Goal: Check status: Check status

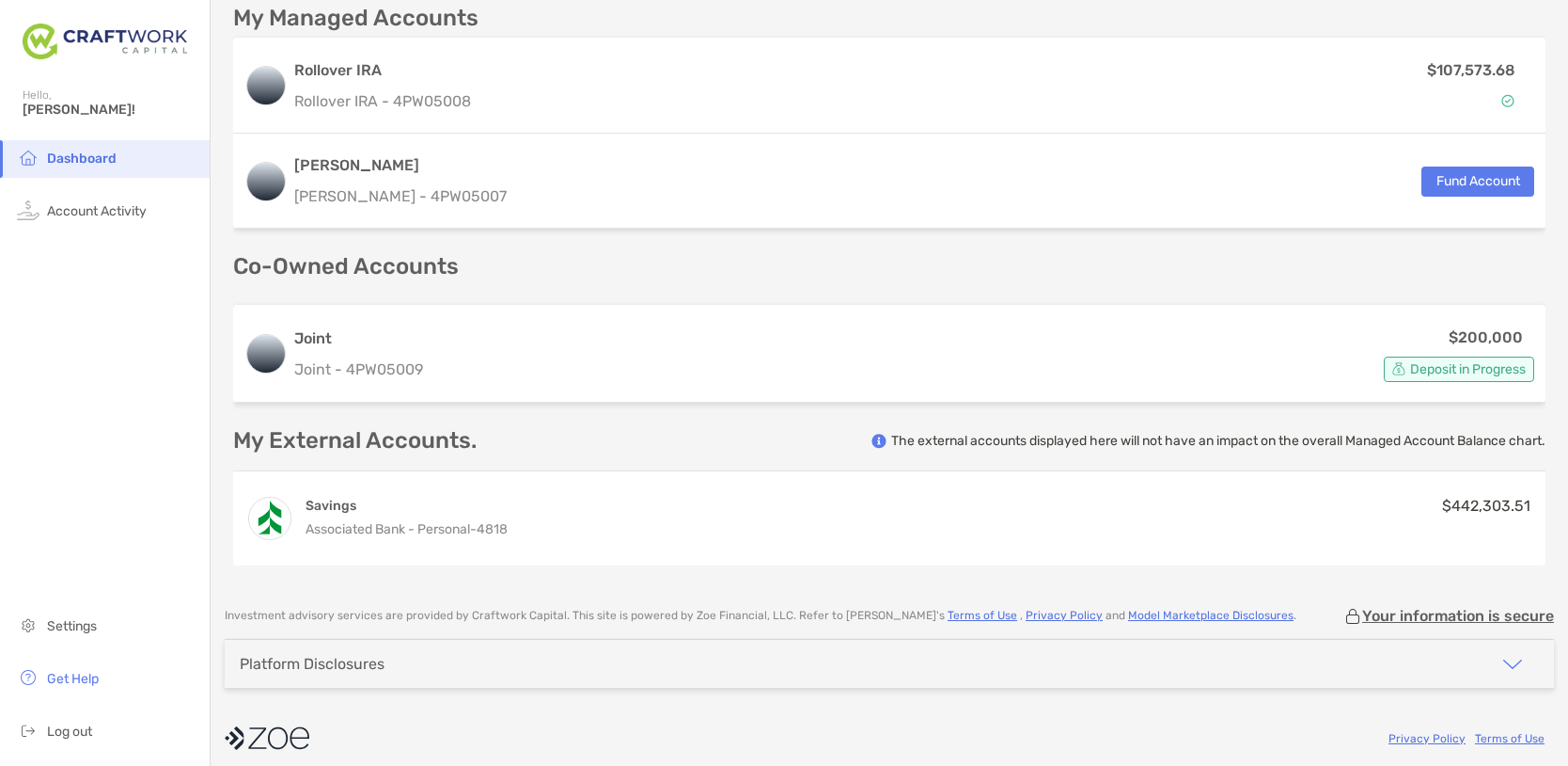
scroll to position [547, 0]
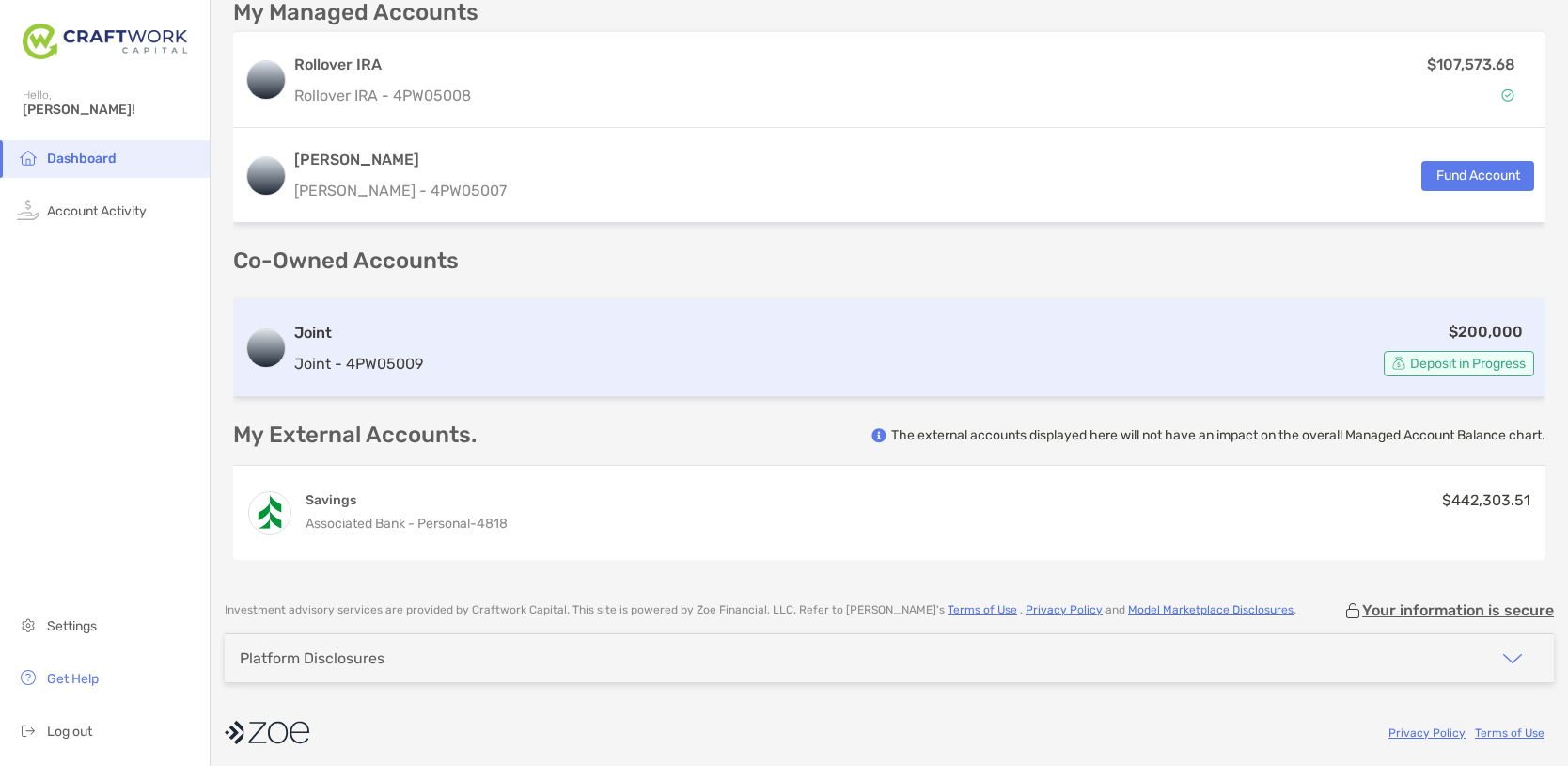
click at [1439, 363] on span "Deposit in Progress" at bounding box center [1467, 364] width 115 height 11
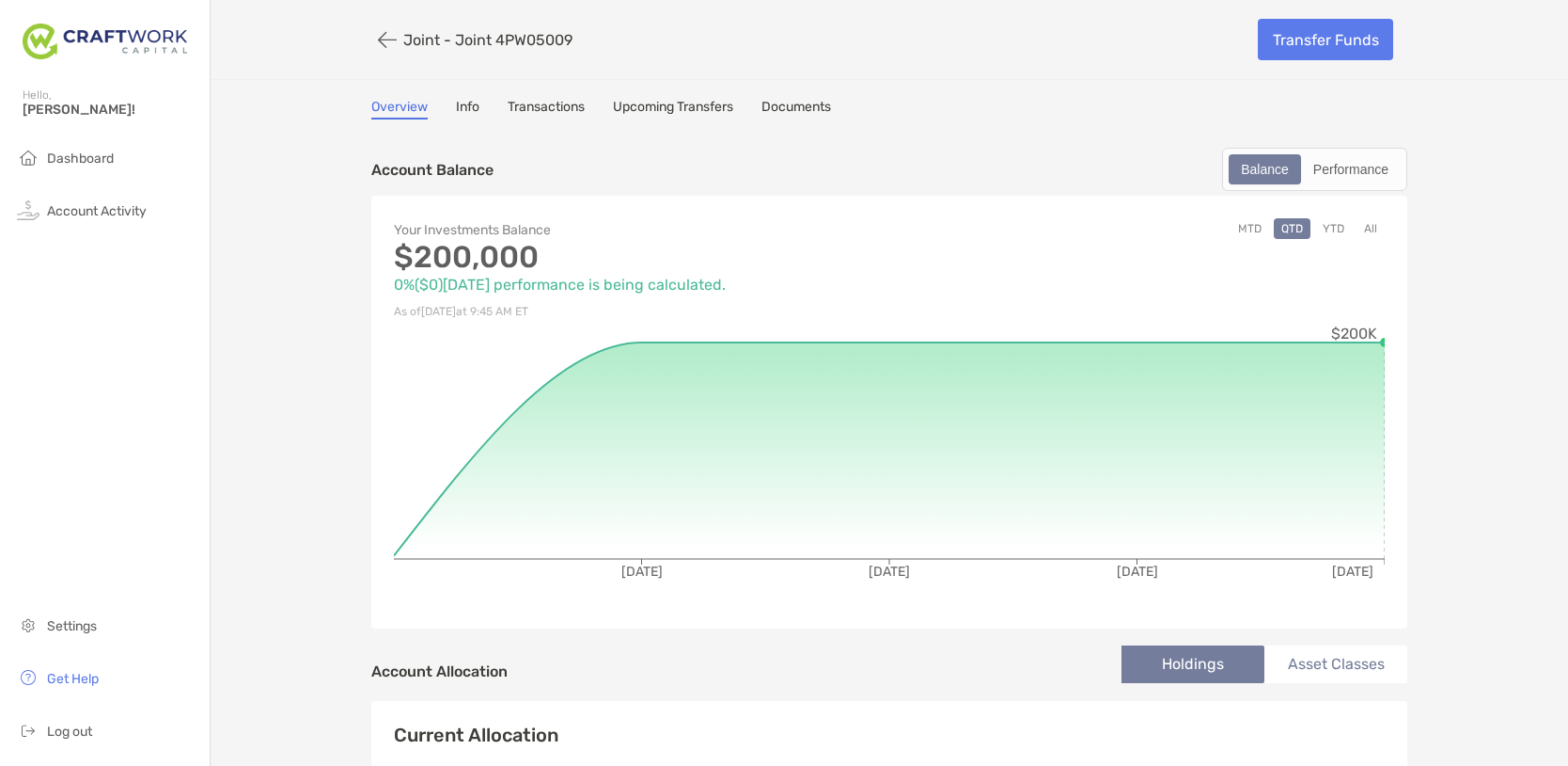
click at [551, 103] on link "Transactions" at bounding box center [547, 109] width 78 height 20
click at [76, 153] on span "Dashboard" at bounding box center [79, 158] width 67 height 16
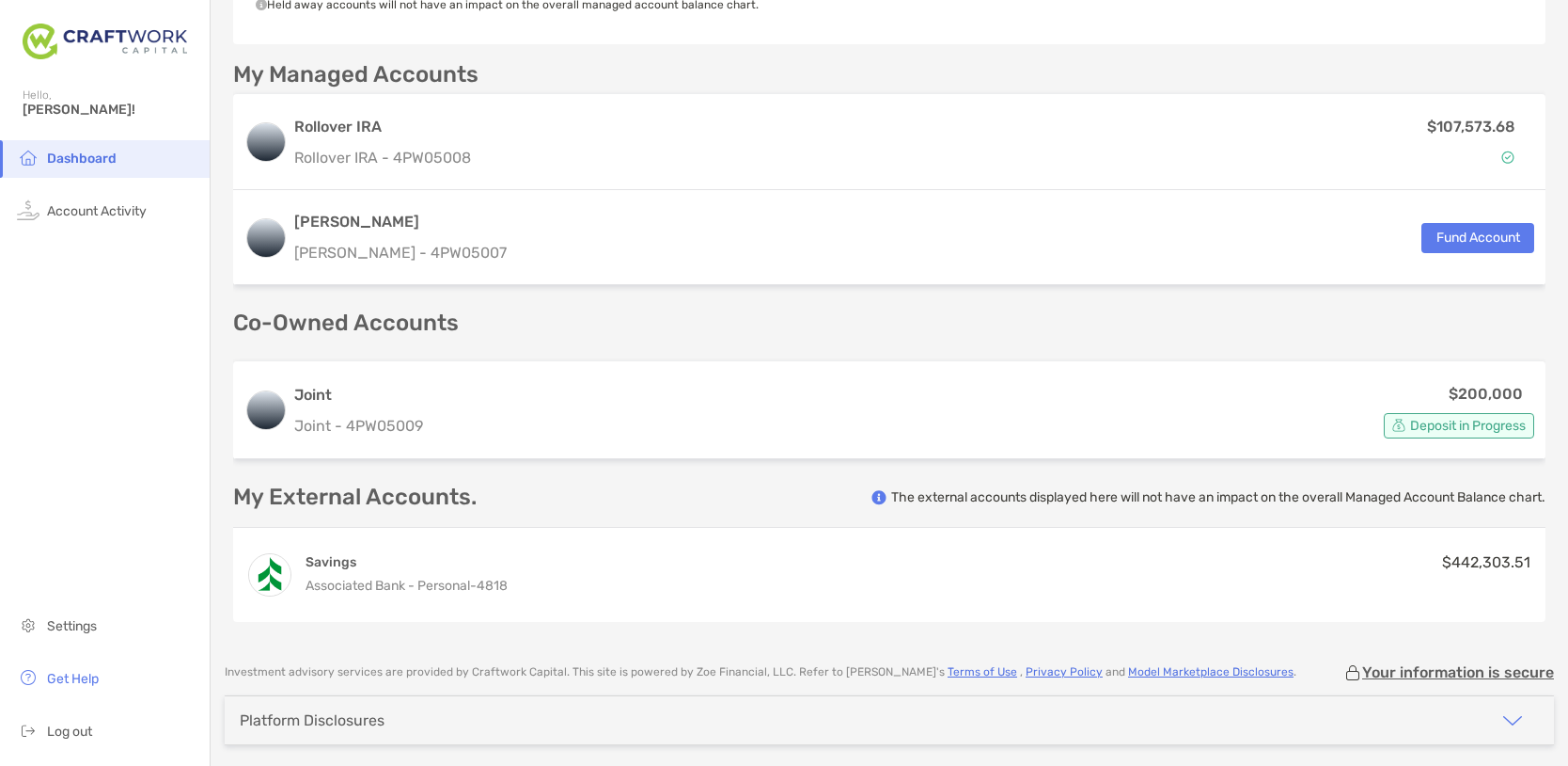
scroll to position [554, 0]
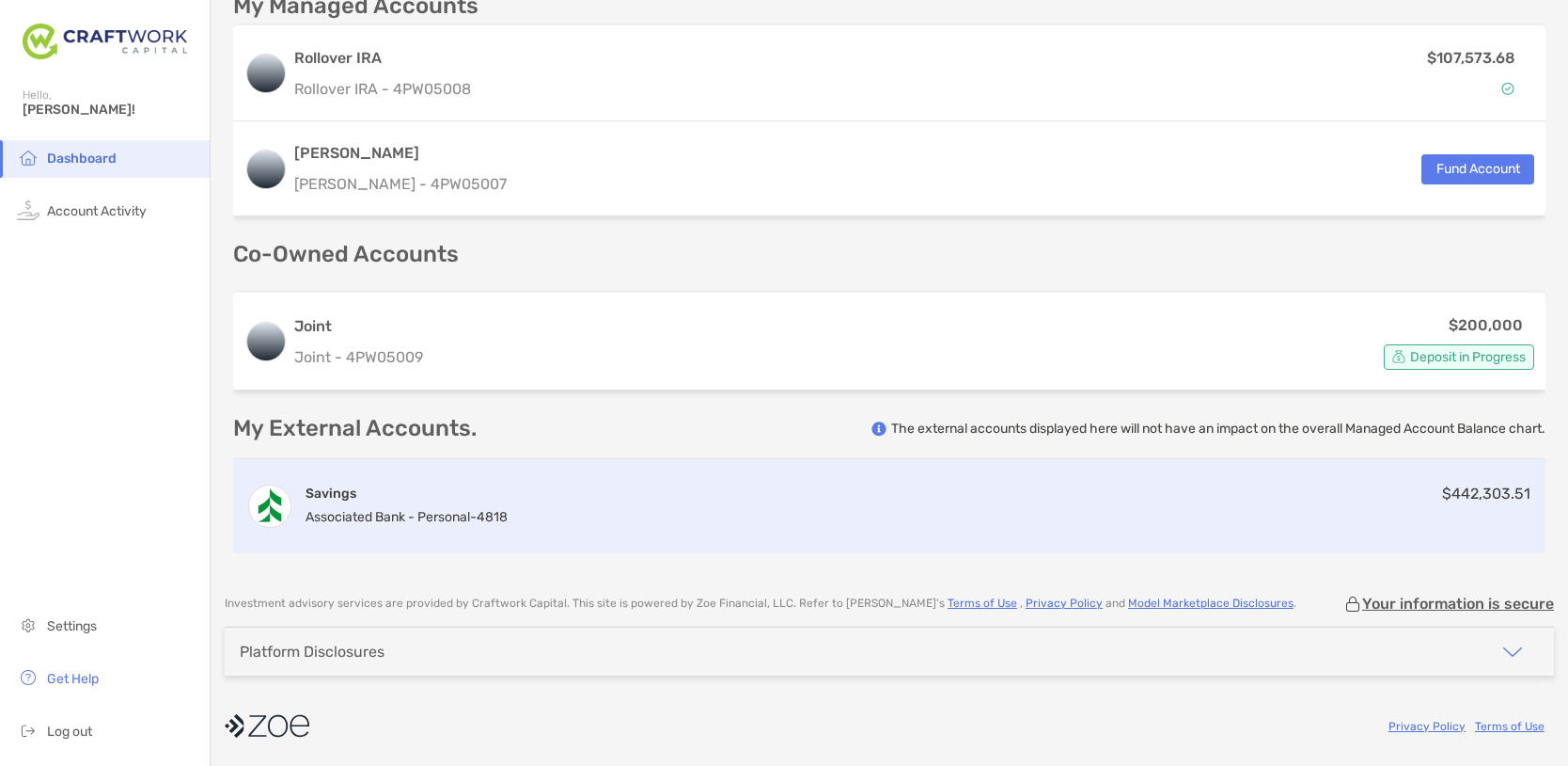
click at [329, 512] on span "Associated Bank - Personal -" at bounding box center [391, 517] width 172 height 16
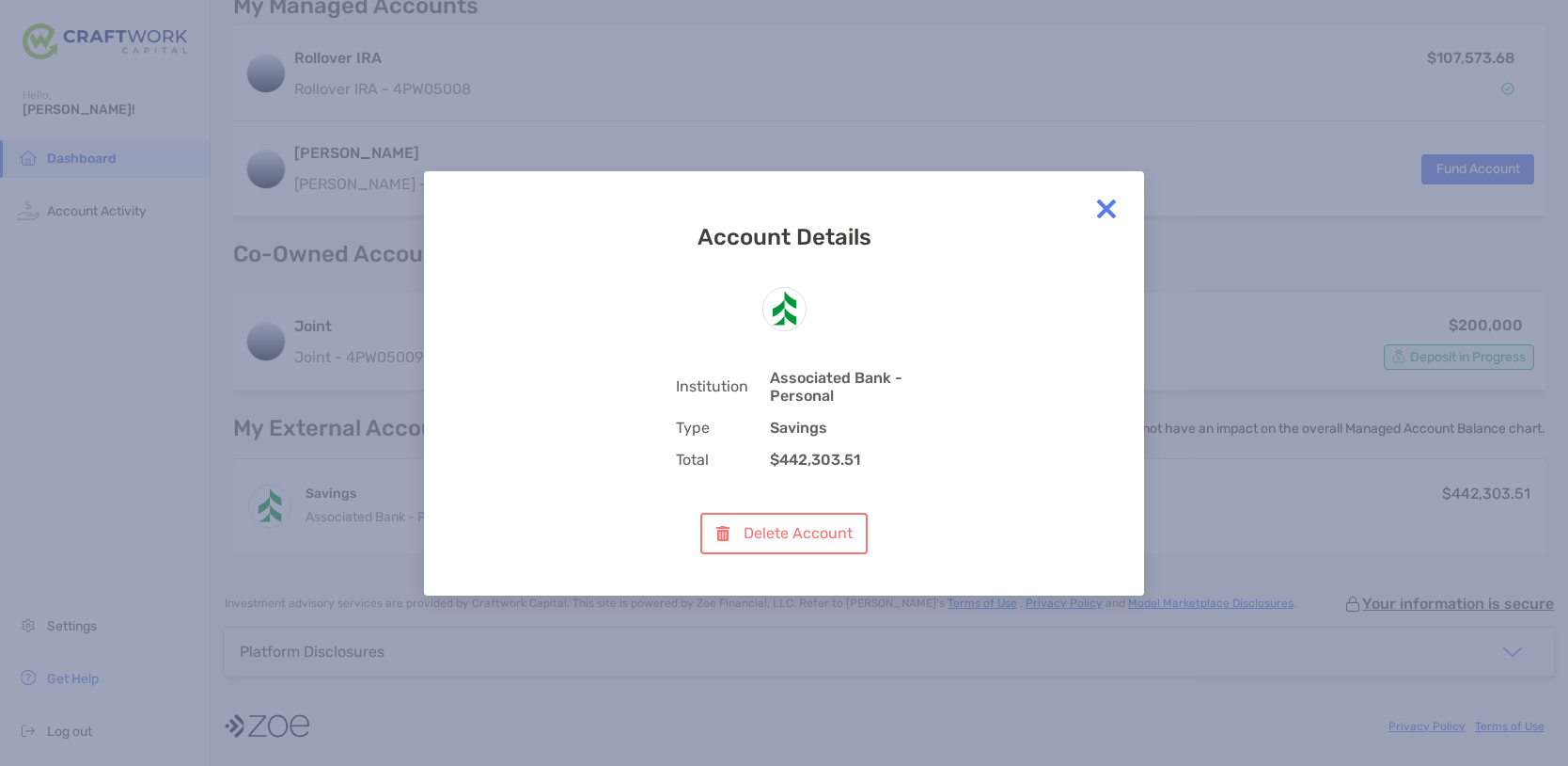
click at [1110, 202] on img at bounding box center [1106, 208] width 38 height 38
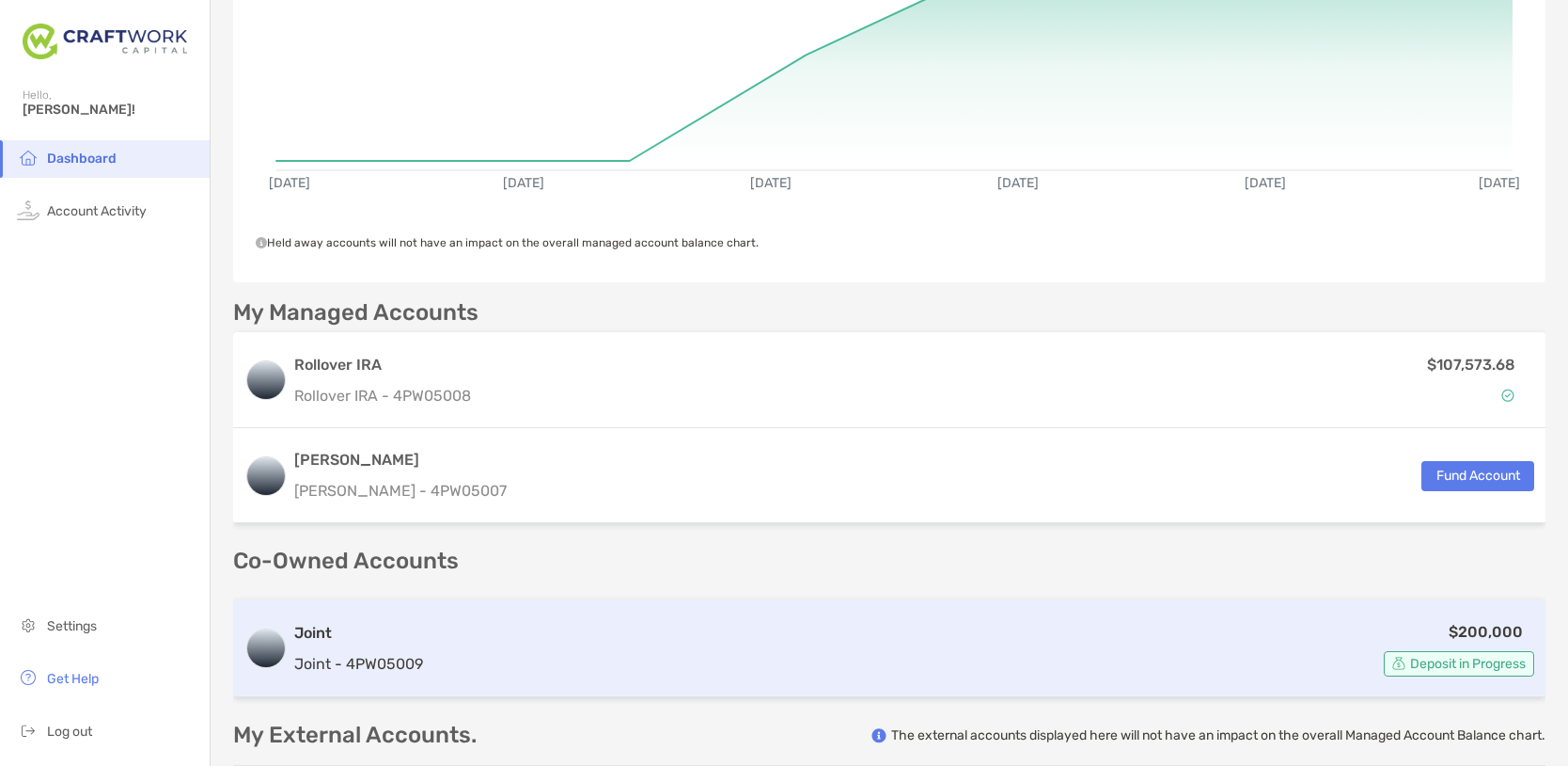
scroll to position [0, 0]
